Goal: Find specific page/section: Find specific page/section

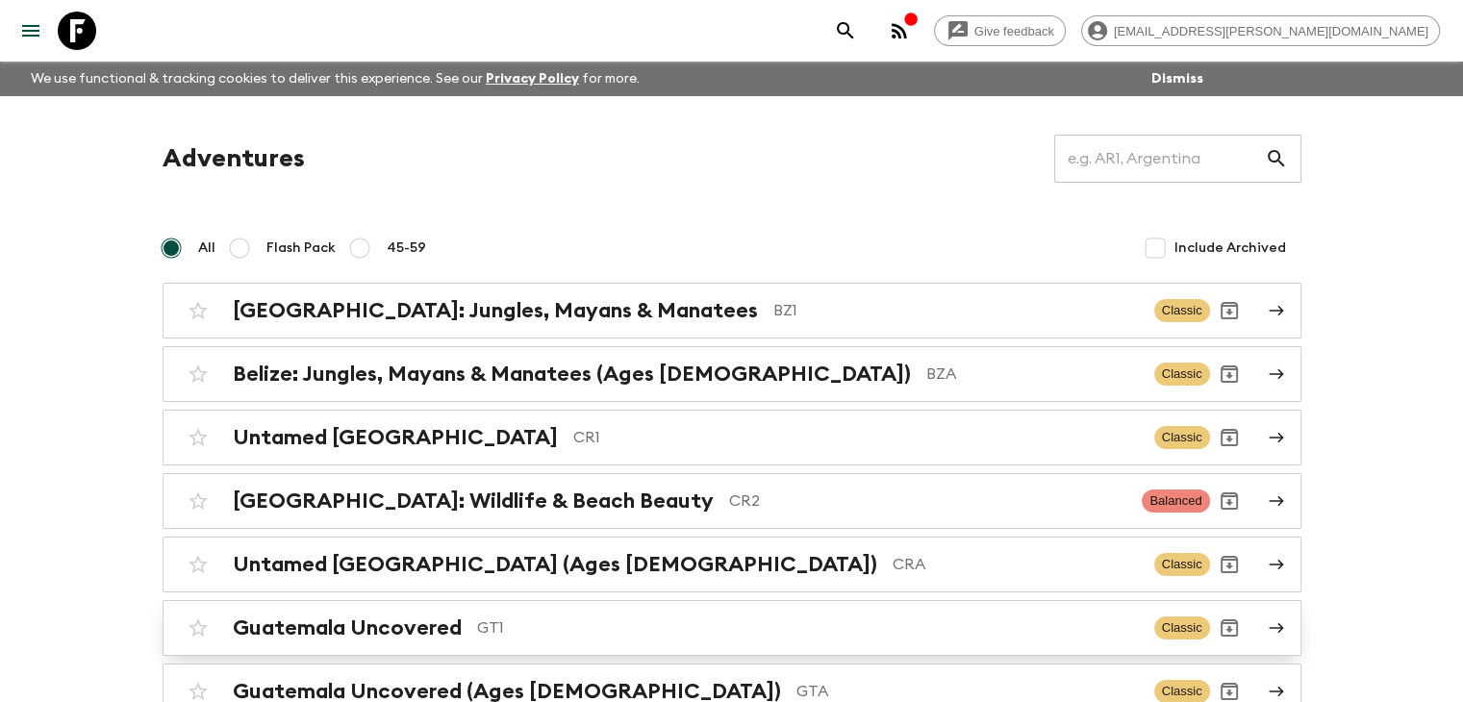
click at [452, 630] on h2 "Guatemala Uncovered" at bounding box center [347, 628] width 229 height 25
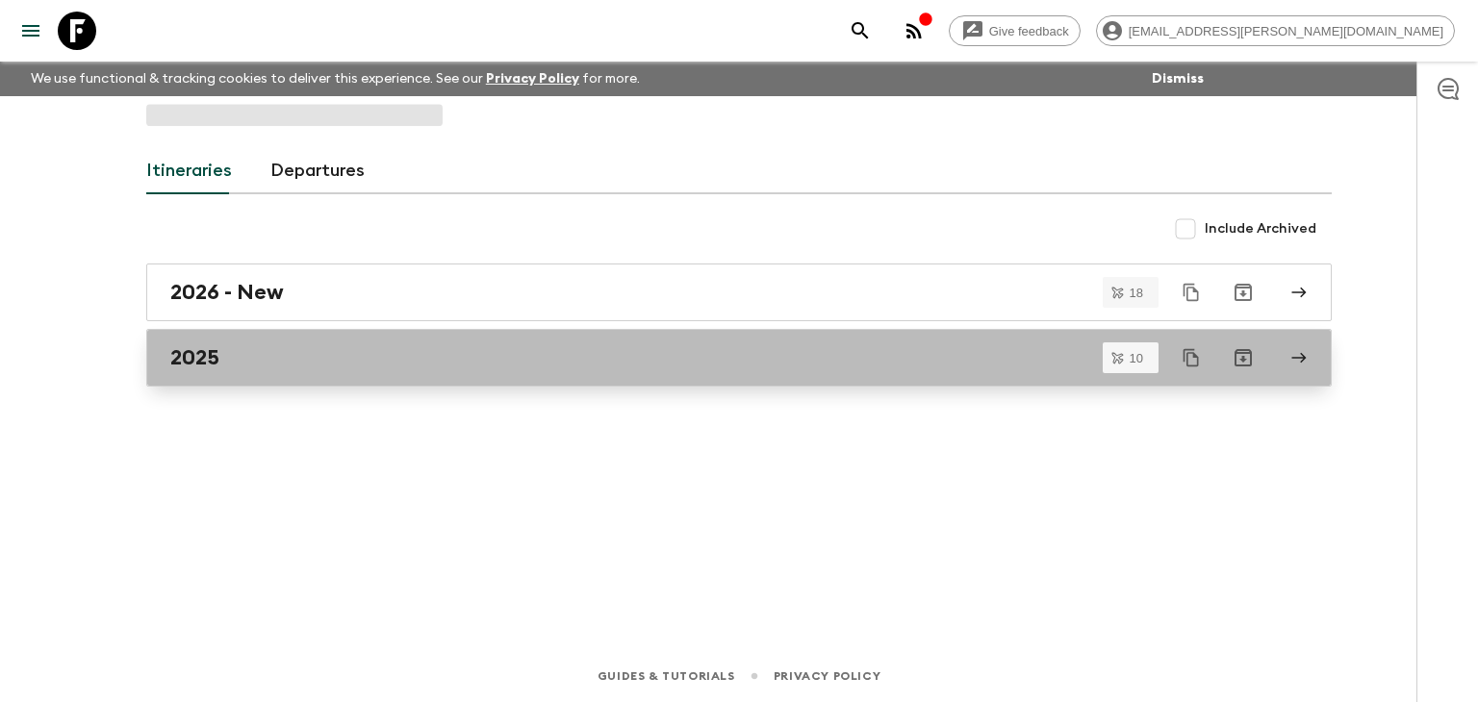
click at [185, 360] on h2 "2025" at bounding box center [194, 357] width 49 height 25
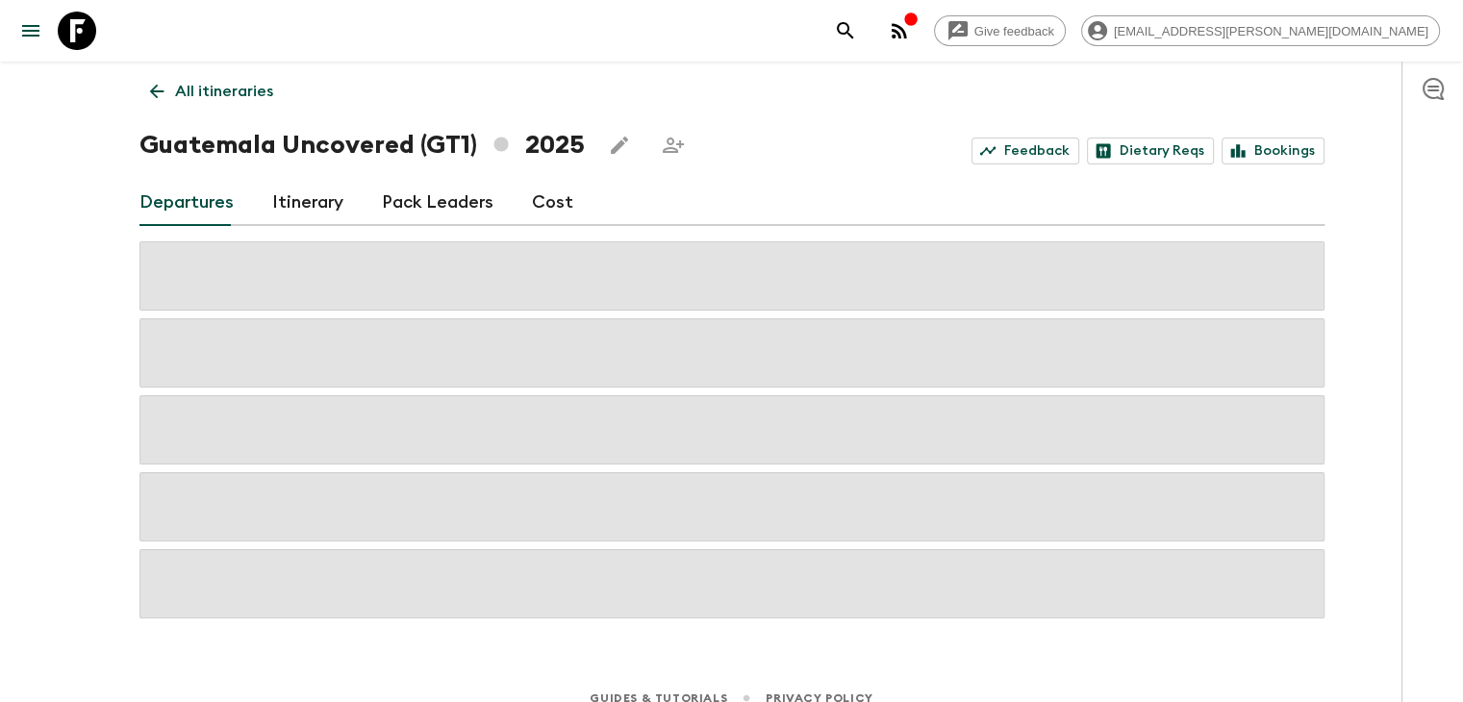
scroll to position [62, 0]
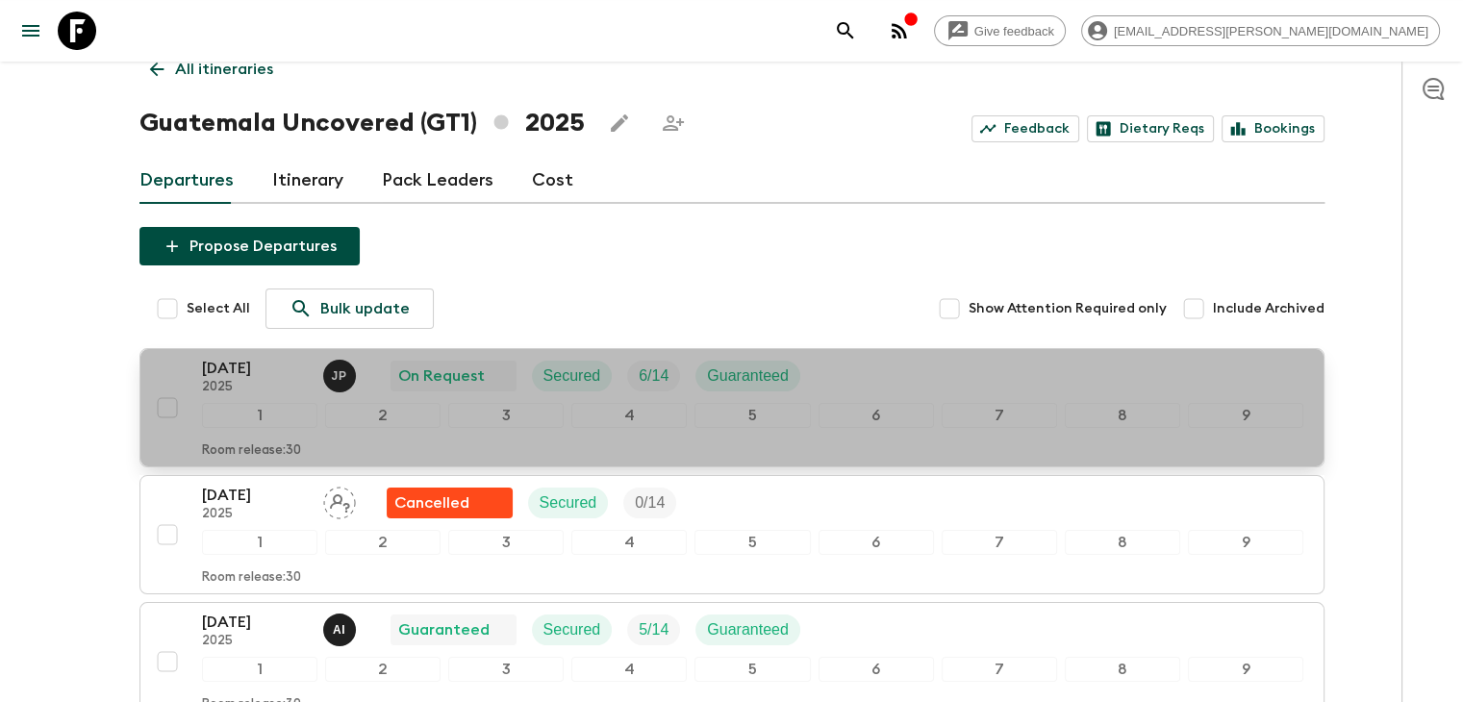
click at [241, 363] on p "[DATE]" at bounding box center [255, 368] width 106 height 23
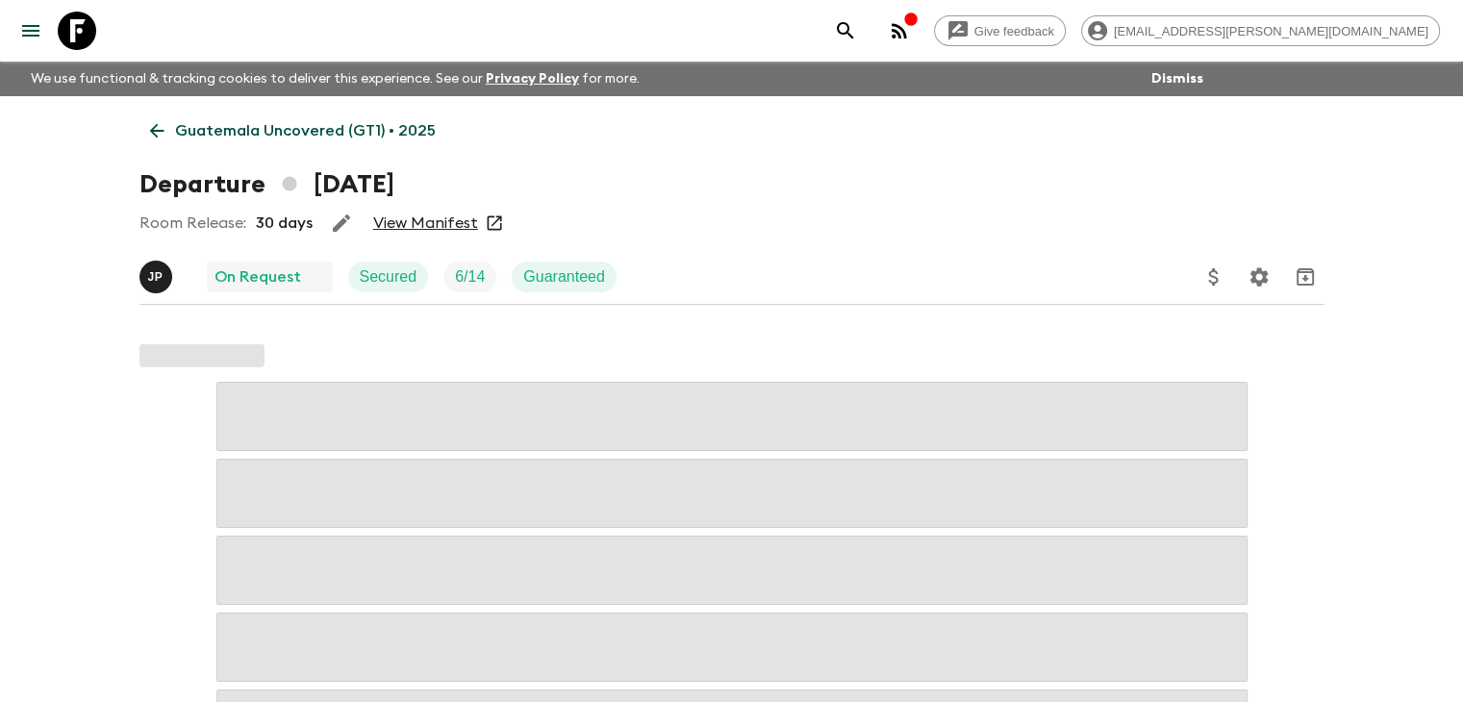
click at [431, 224] on link "View Manifest" at bounding box center [425, 223] width 105 height 19
